Goal: Feedback & Contribution: Contribute content

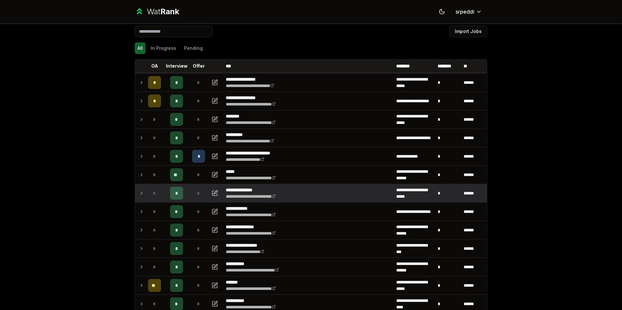
scroll to position [10, 0]
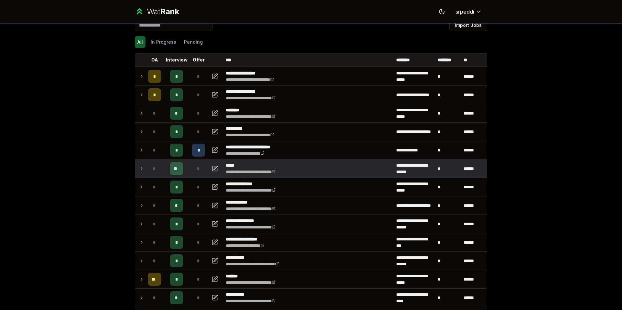
click at [139, 169] on icon at bounding box center [141, 169] width 5 height 8
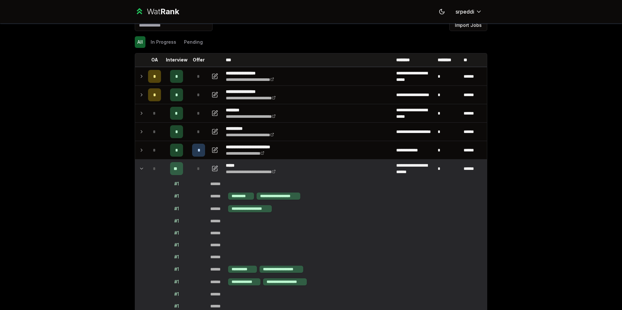
click at [139, 169] on icon at bounding box center [141, 169] width 5 height 8
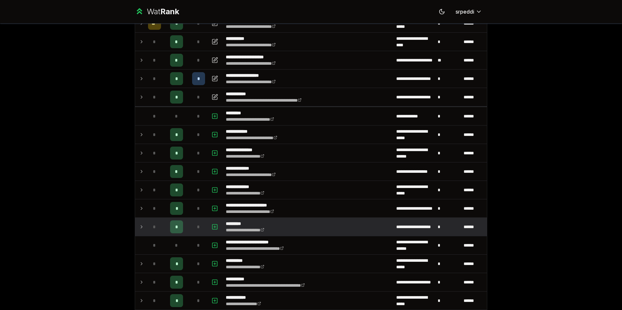
scroll to position [267, 0]
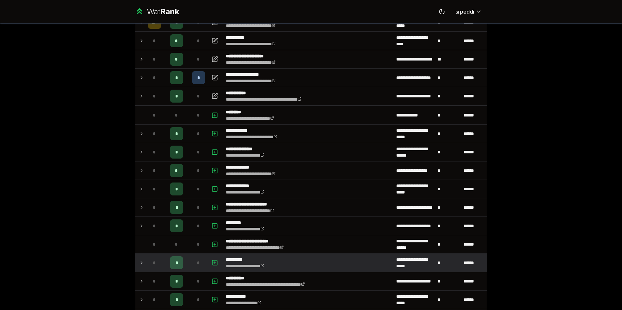
click at [140, 263] on icon at bounding box center [141, 263] width 5 height 8
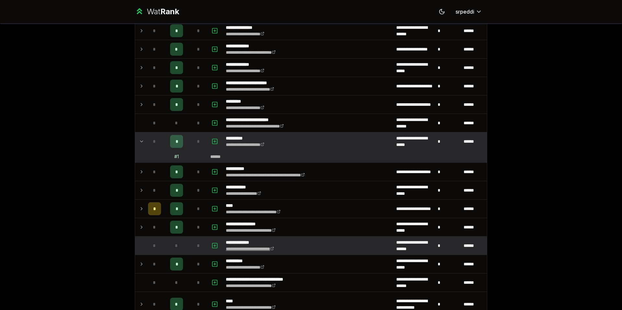
scroll to position [384, 0]
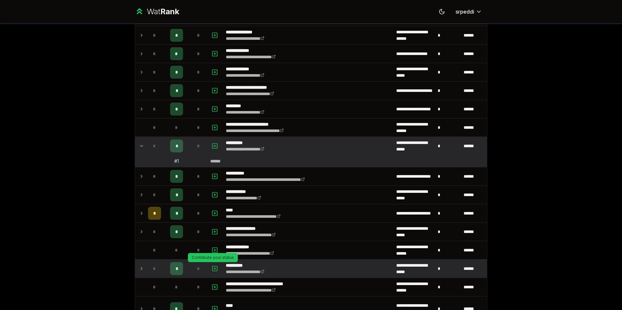
click at [211, 268] on icon "button" at bounding box center [214, 269] width 6 height 8
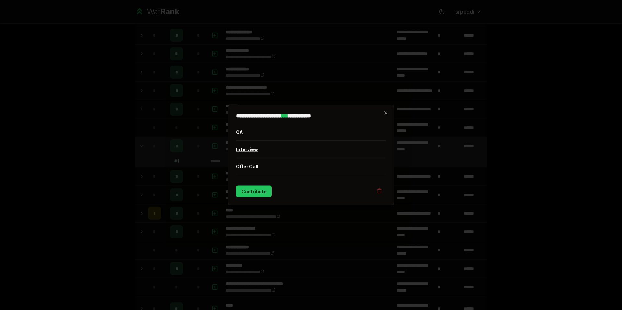
click at [254, 151] on button "Interview" at bounding box center [311, 149] width 150 height 17
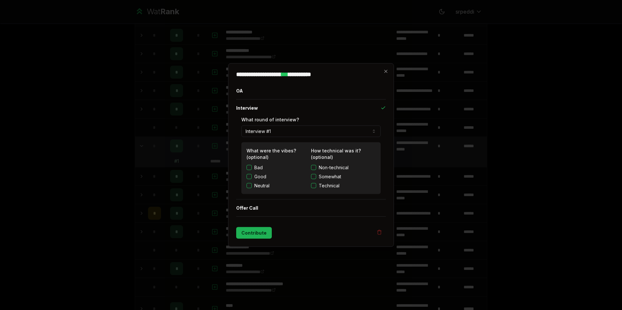
click at [245, 235] on button "Contribute" at bounding box center [254, 233] width 36 height 12
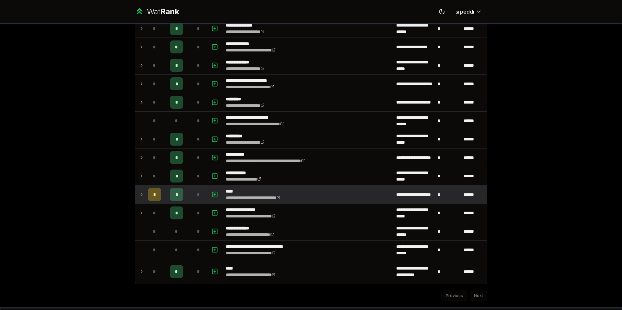
scroll to position [404, 0]
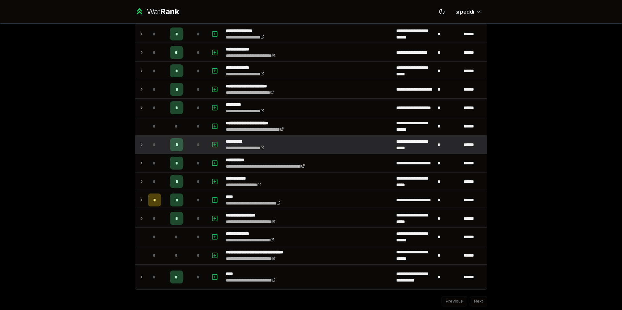
click at [215, 148] on icon "button" at bounding box center [214, 145] width 6 height 8
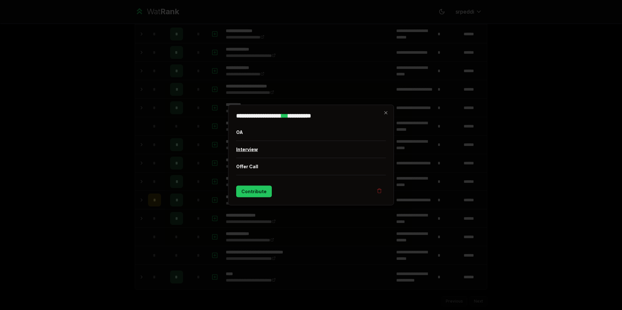
click at [257, 149] on button "Interview" at bounding box center [311, 149] width 150 height 17
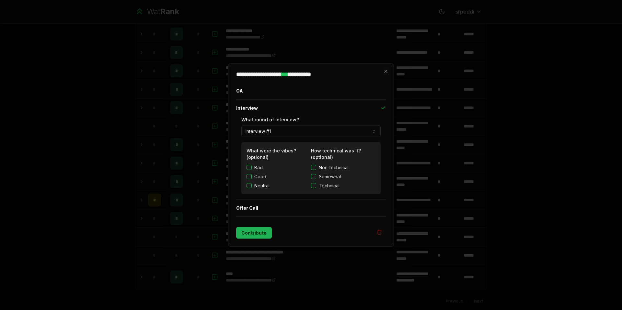
click at [255, 233] on button "Contribute" at bounding box center [254, 233] width 36 height 12
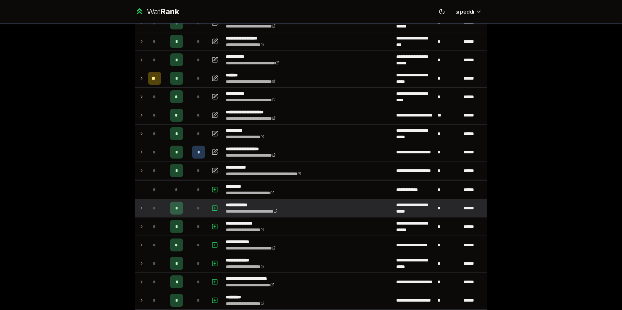
scroll to position [232, 0]
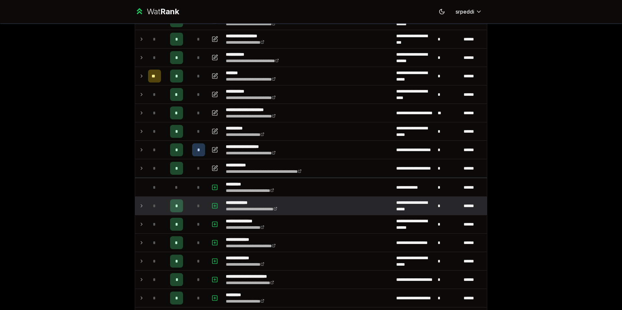
click at [140, 206] on icon at bounding box center [141, 206] width 5 height 8
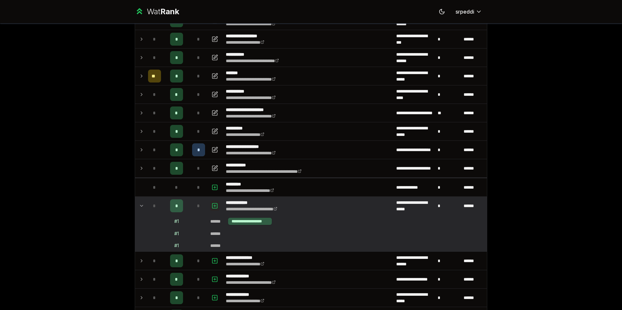
click at [214, 206] on rect "button" at bounding box center [214, 205] width 5 height 5
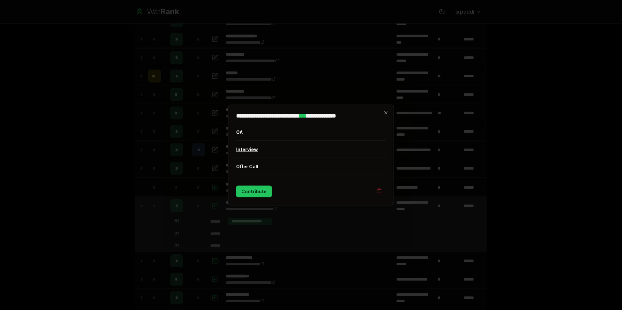
click at [247, 148] on button "Interview" at bounding box center [311, 149] width 150 height 17
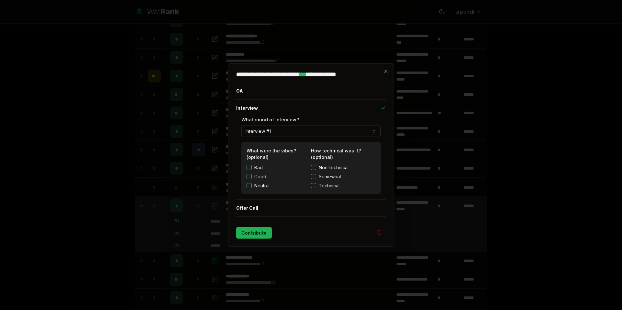
click at [255, 238] on button "Contribute" at bounding box center [254, 233] width 36 height 12
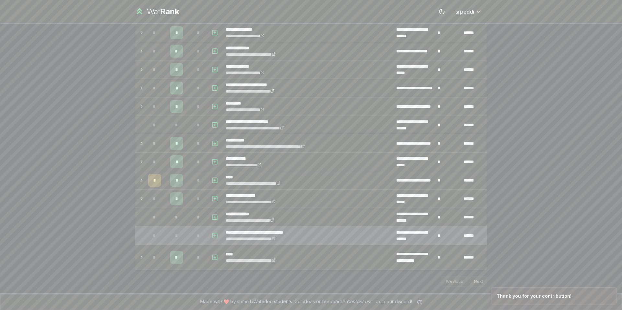
scroll to position [413, 0]
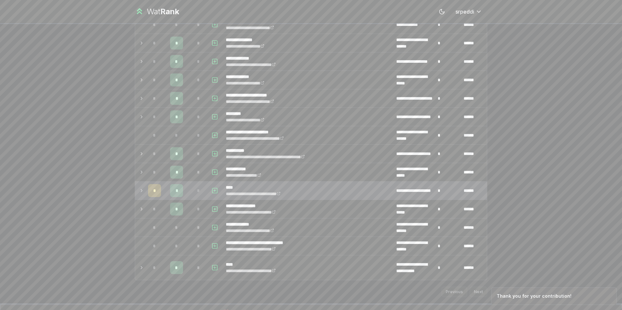
click at [139, 191] on icon at bounding box center [141, 191] width 5 height 8
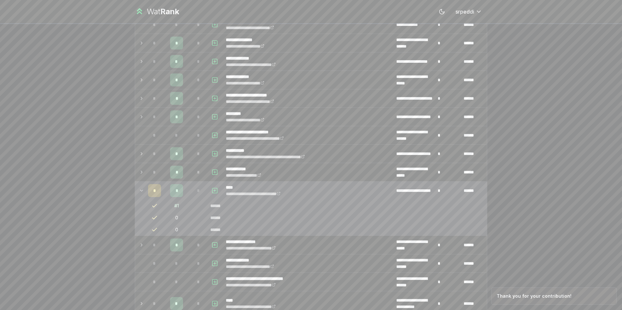
click at [139, 191] on icon at bounding box center [141, 191] width 5 height 8
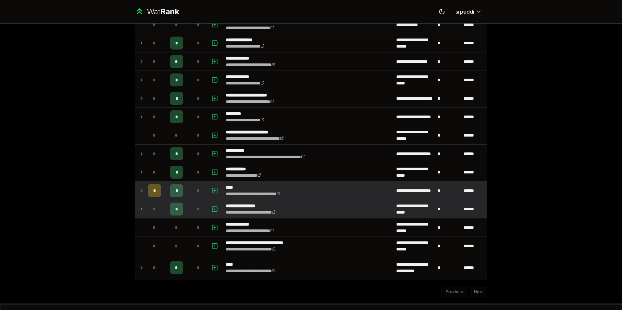
click at [139, 207] on icon at bounding box center [141, 209] width 5 height 8
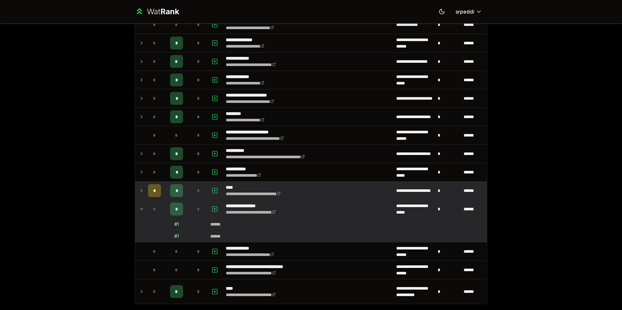
click at [139, 207] on icon at bounding box center [141, 209] width 5 height 8
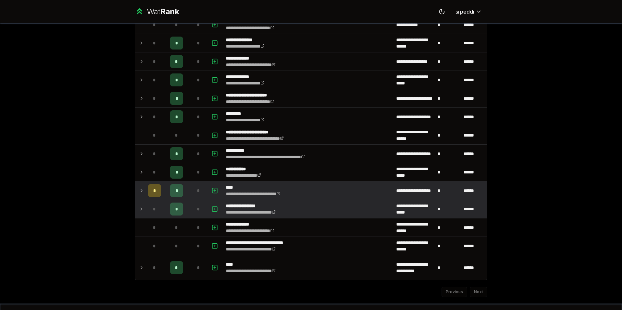
click at [141, 210] on icon at bounding box center [141, 209] width 5 height 8
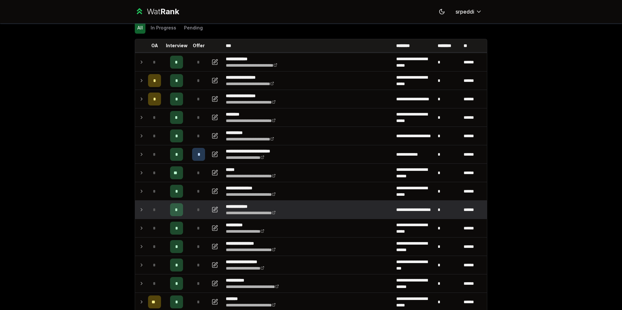
scroll to position [16, 0]
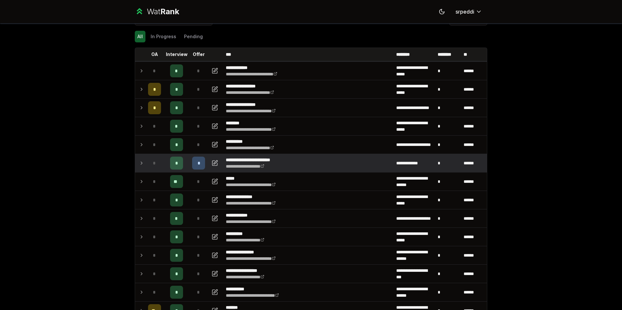
click at [140, 166] on icon at bounding box center [141, 163] width 5 height 8
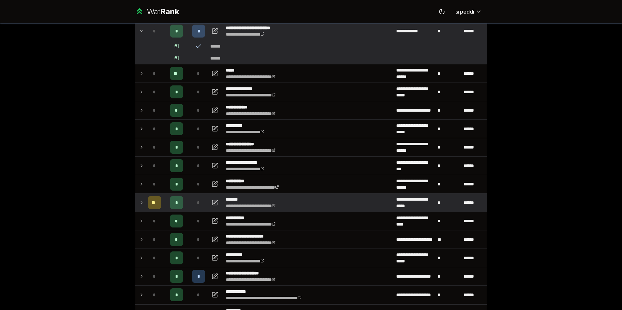
scroll to position [138, 0]
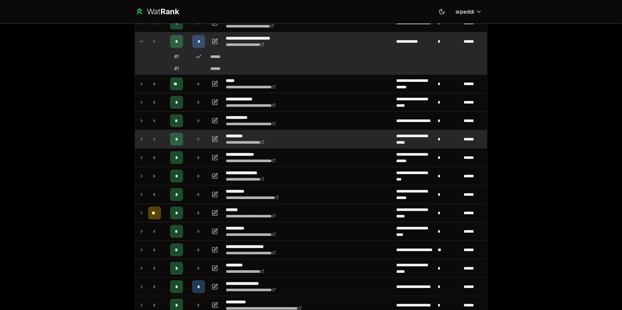
click at [145, 141] on td "*" at bounding box center [154, 139] width 18 height 18
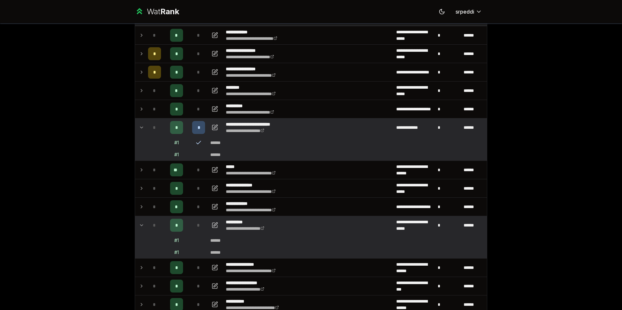
scroll to position [53, 0]
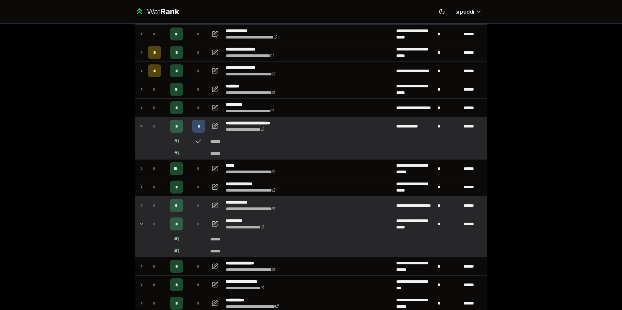
click at [139, 209] on icon at bounding box center [141, 206] width 5 height 8
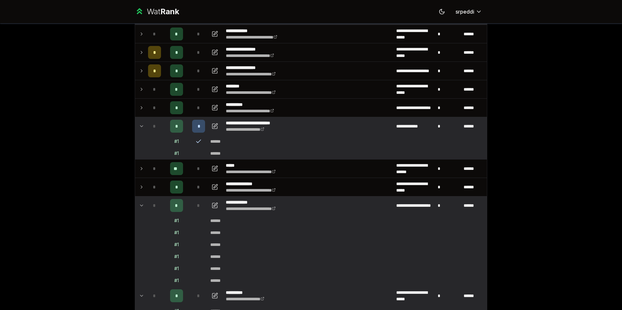
click at [139, 209] on icon at bounding box center [141, 206] width 5 height 8
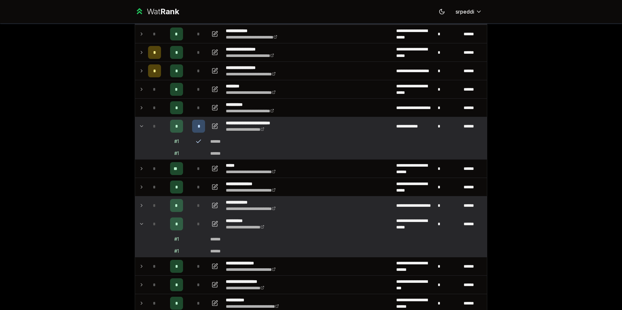
click at [139, 208] on icon at bounding box center [141, 206] width 5 height 8
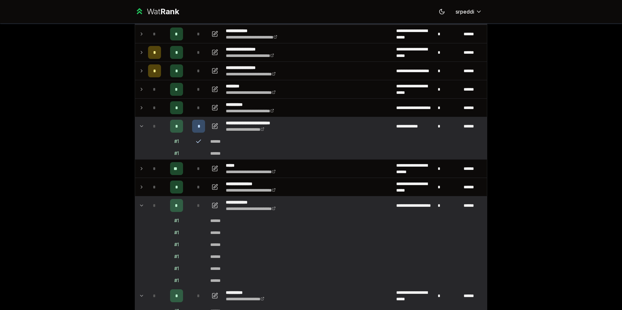
click at [139, 208] on icon at bounding box center [141, 206] width 5 height 8
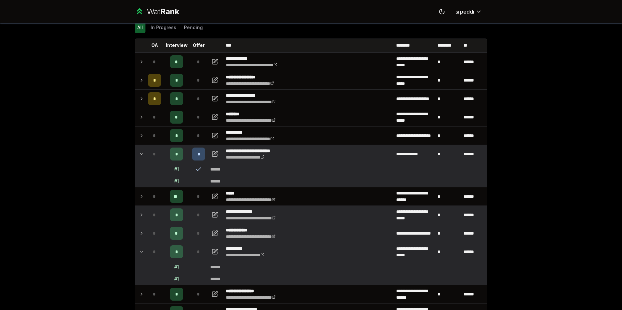
scroll to position [0, 0]
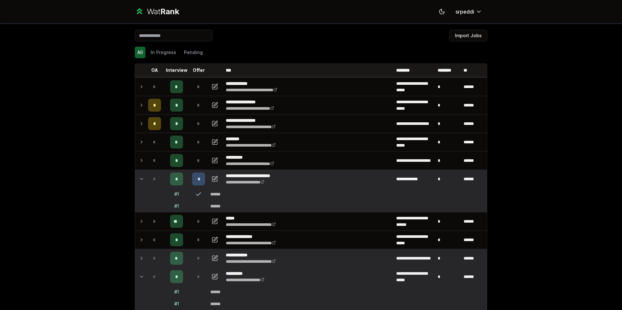
click at [141, 180] on icon at bounding box center [141, 179] width 5 height 8
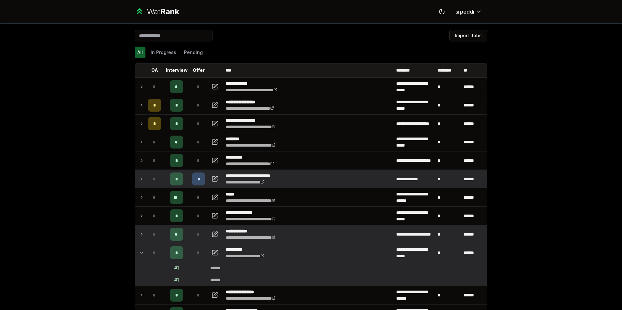
click at [140, 180] on icon at bounding box center [141, 179] width 5 height 8
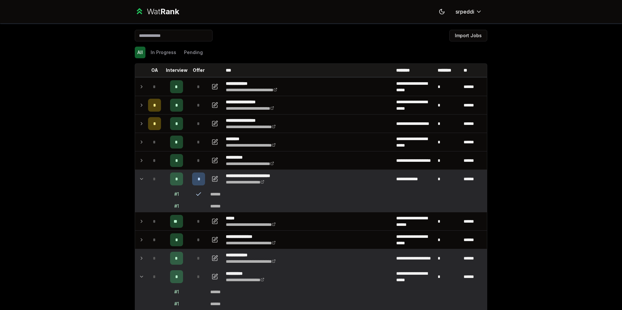
click at [140, 180] on icon at bounding box center [141, 179] width 5 height 8
